Goal: Information Seeking & Learning: Learn about a topic

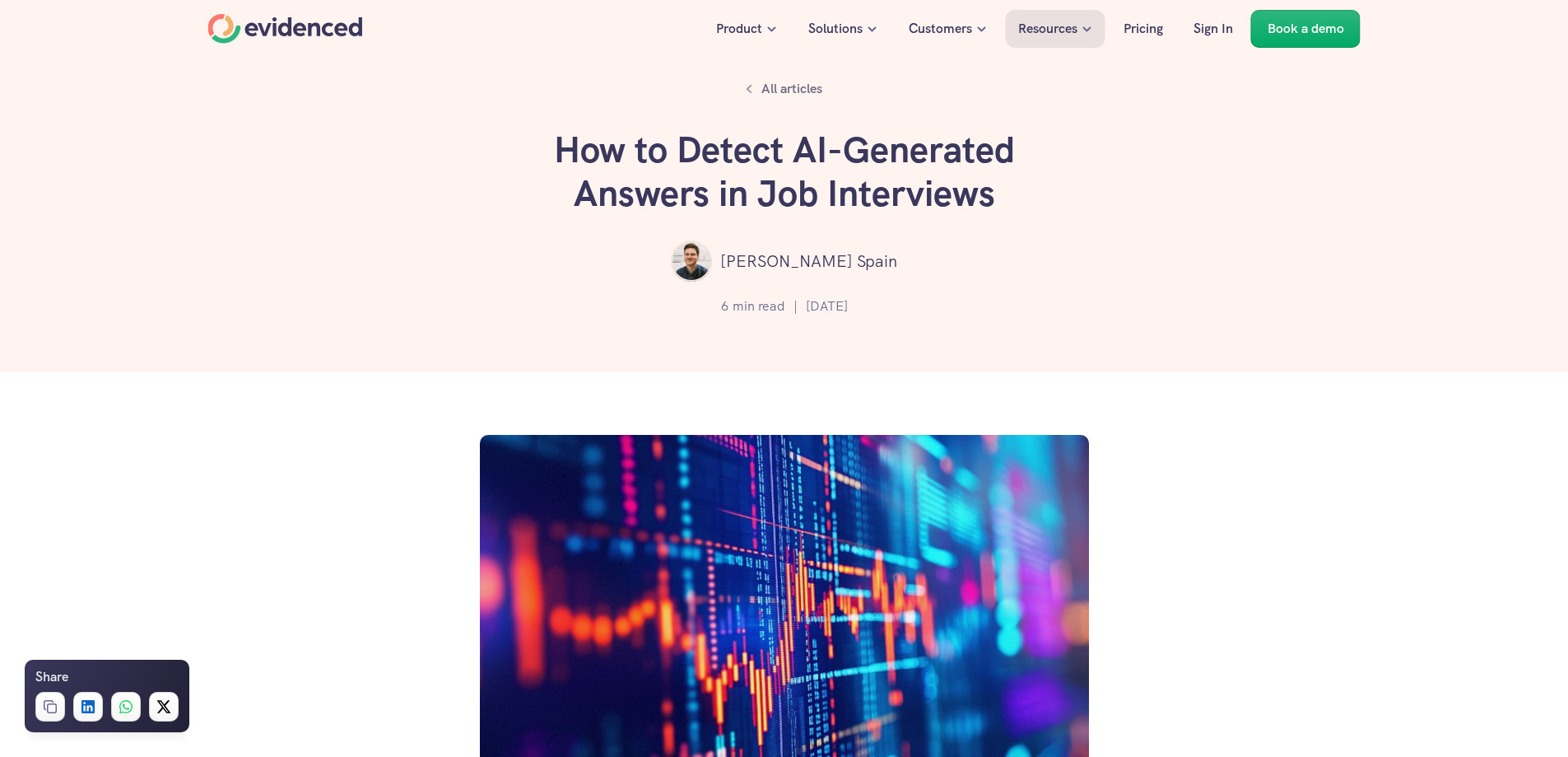
scroll to position [1995, 0]
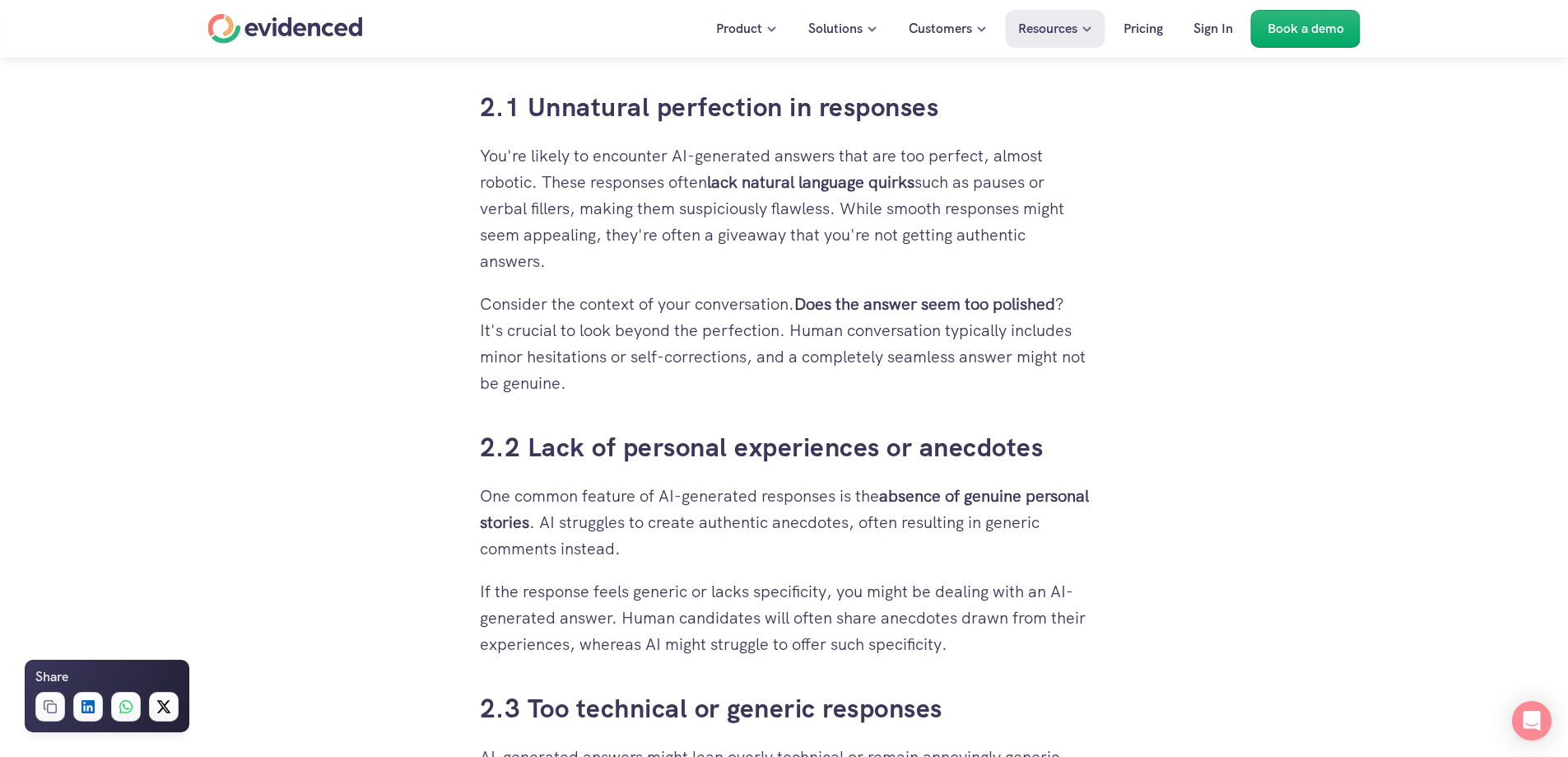
scroll to position [1893, 0]
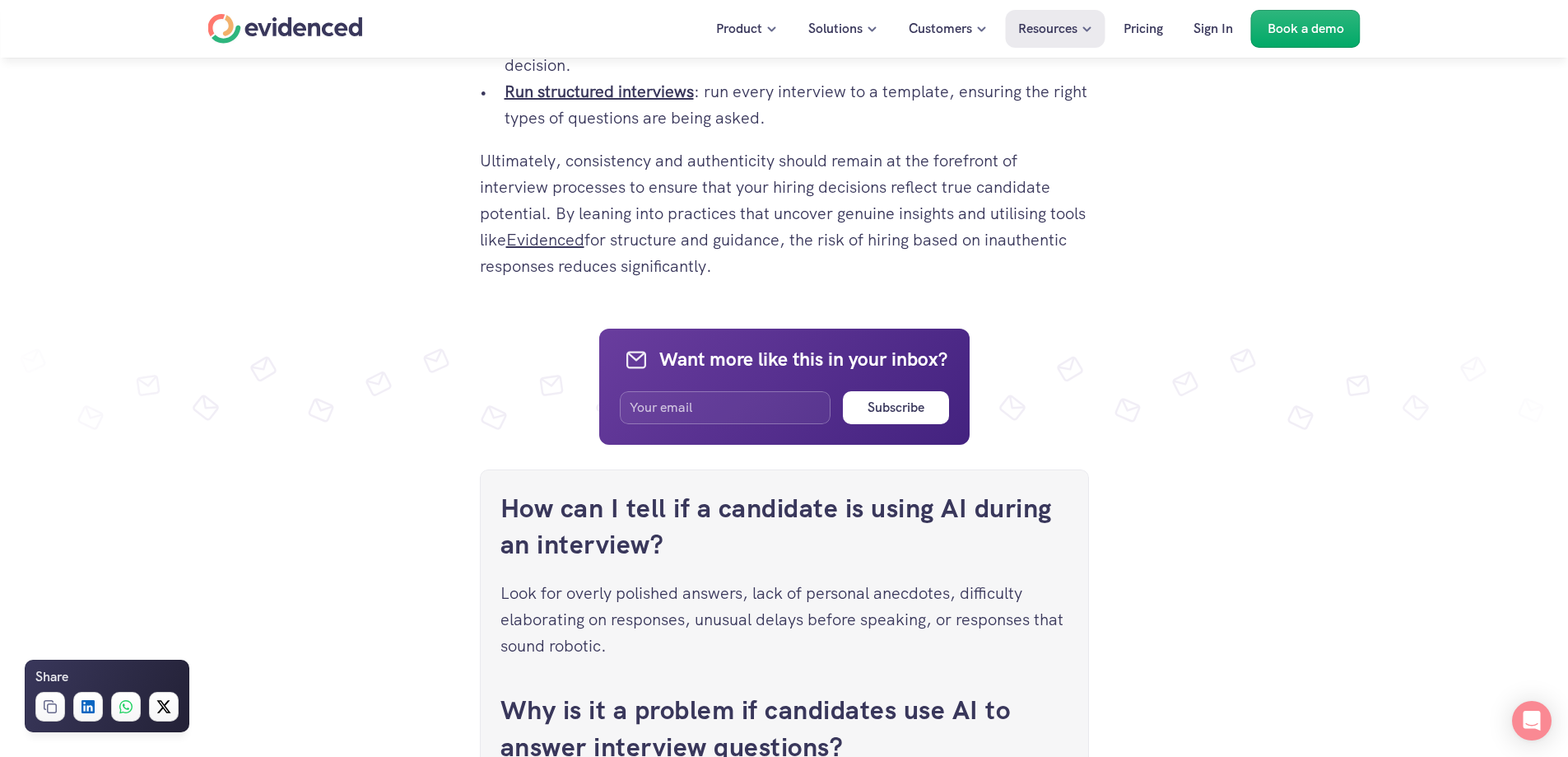
scroll to position [5680, 0]
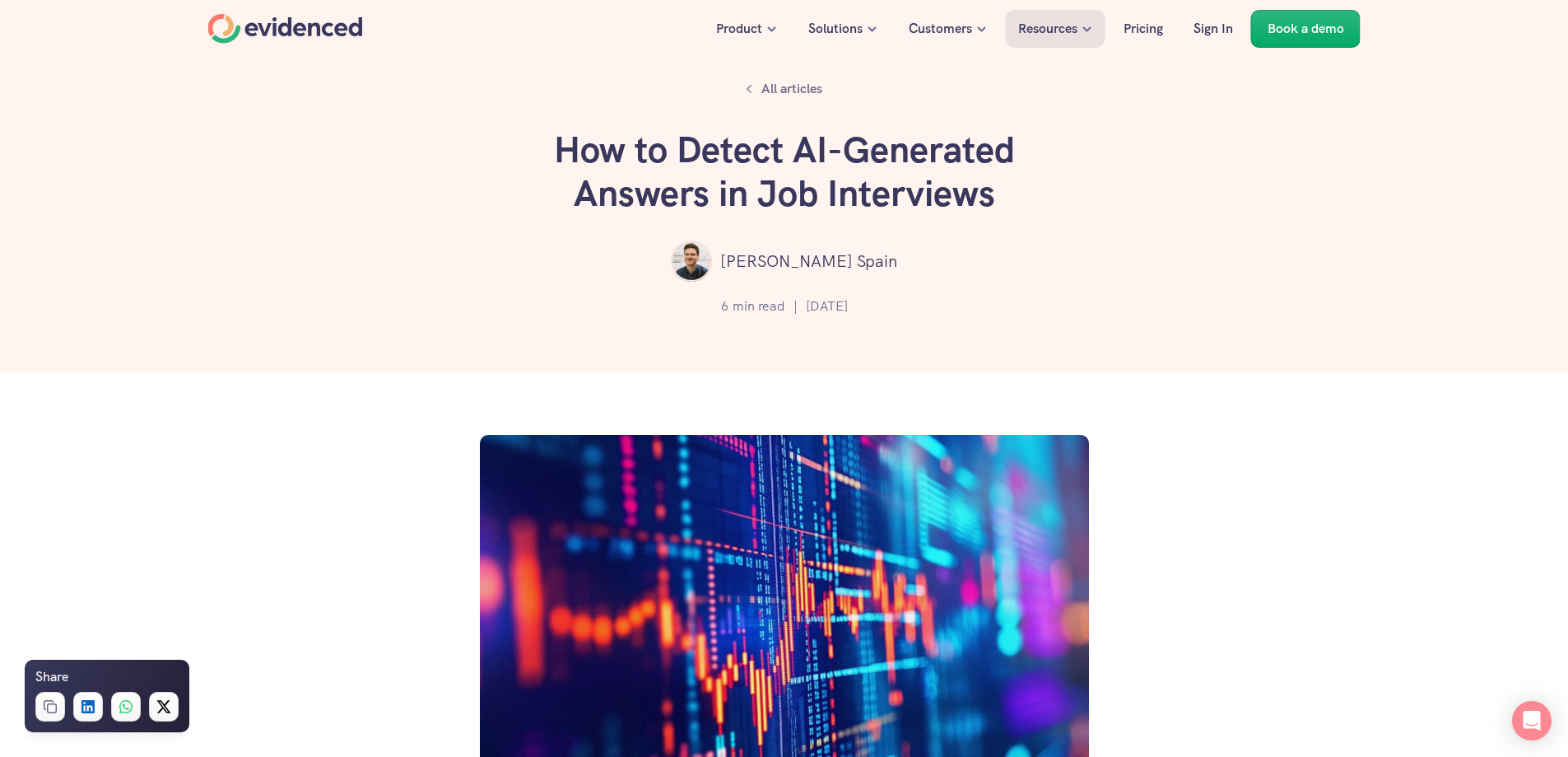
scroll to position [1995, 0]
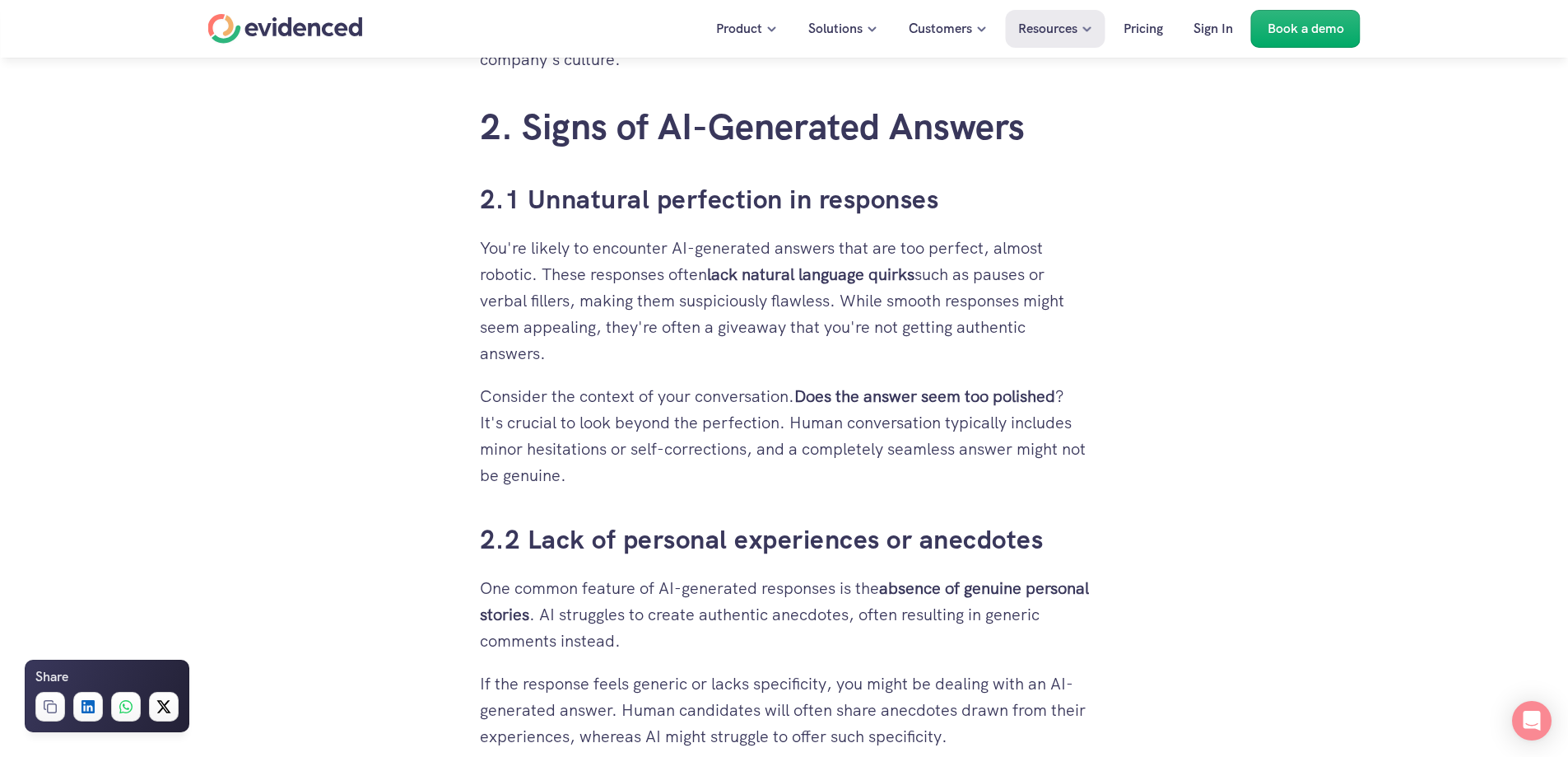
scroll to position [1893, 0]
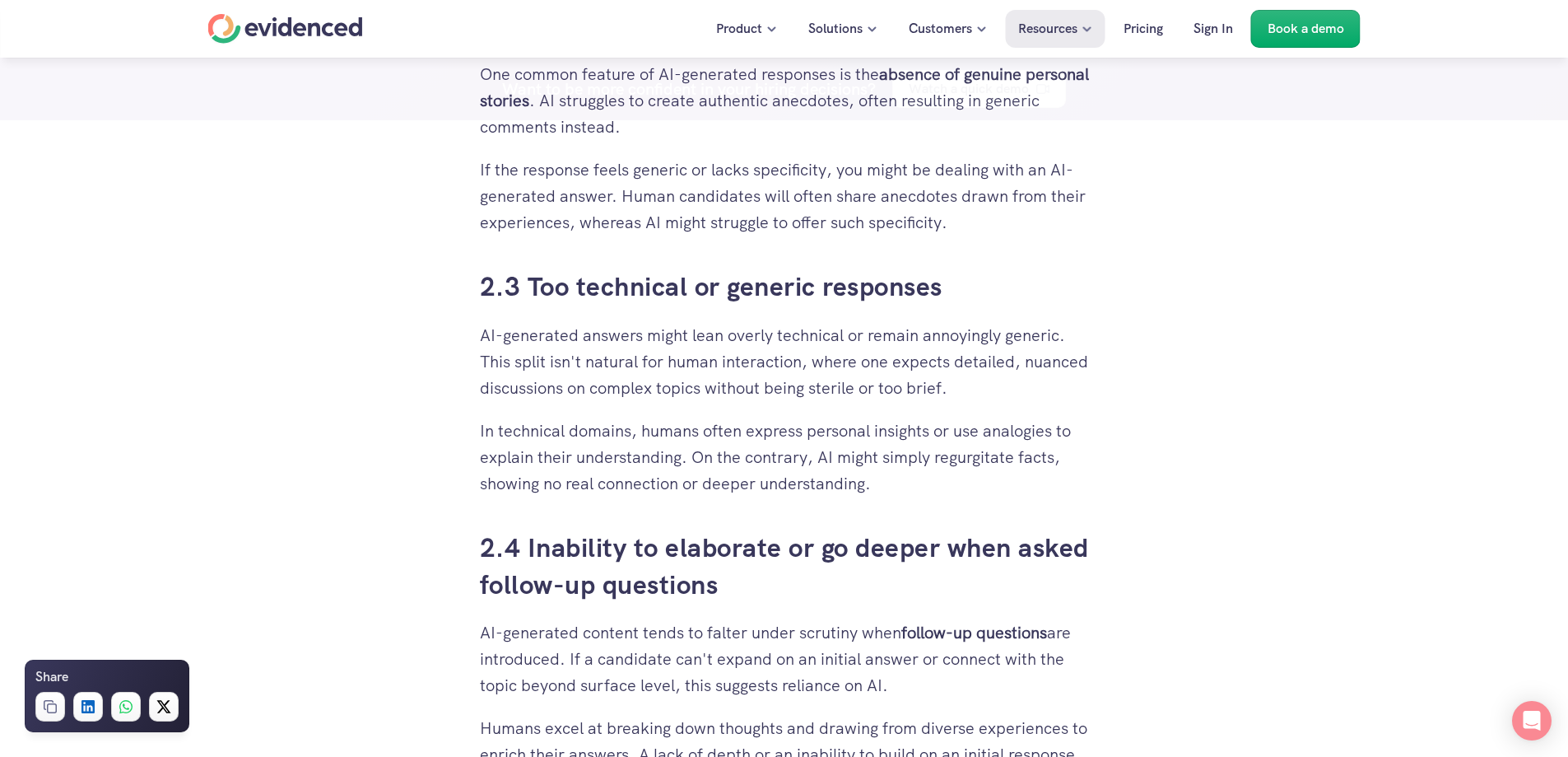
scroll to position [2305, 0]
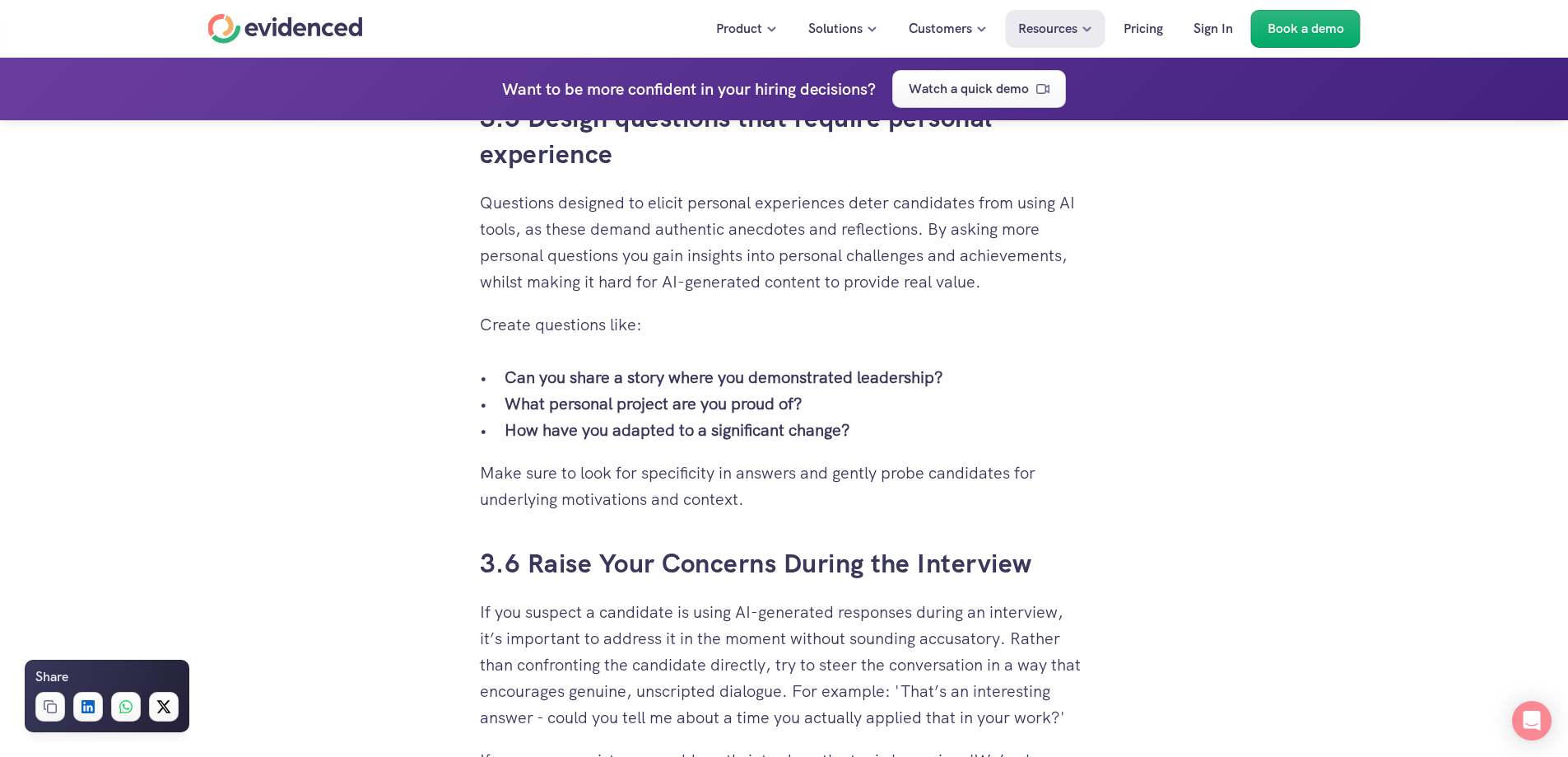
scroll to position [4611, 0]
